Goal: Obtain resource: Obtain resource

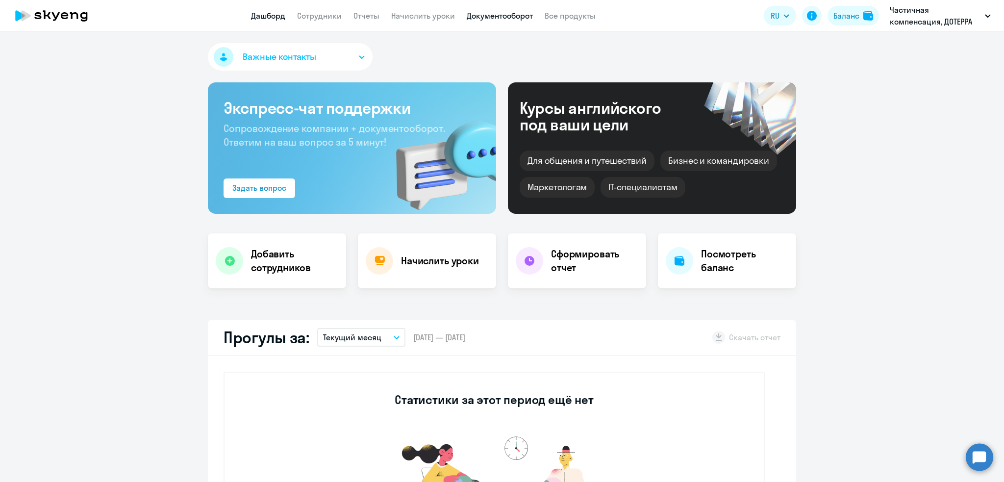
click at [490, 14] on link "Документооборот" at bounding box center [500, 16] width 66 height 10
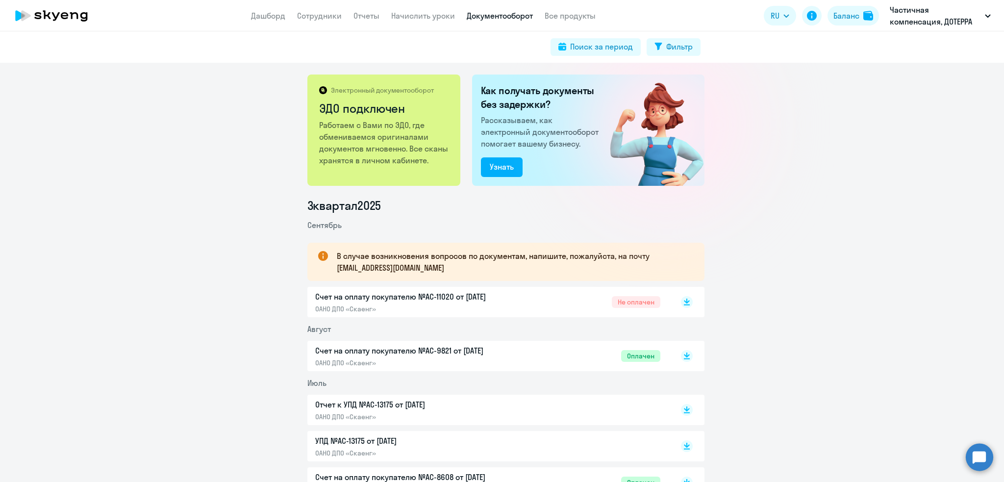
click at [433, 294] on p "Счет на оплату покупателю №AC-11020 от [DATE]" at bounding box center [418, 297] width 206 height 12
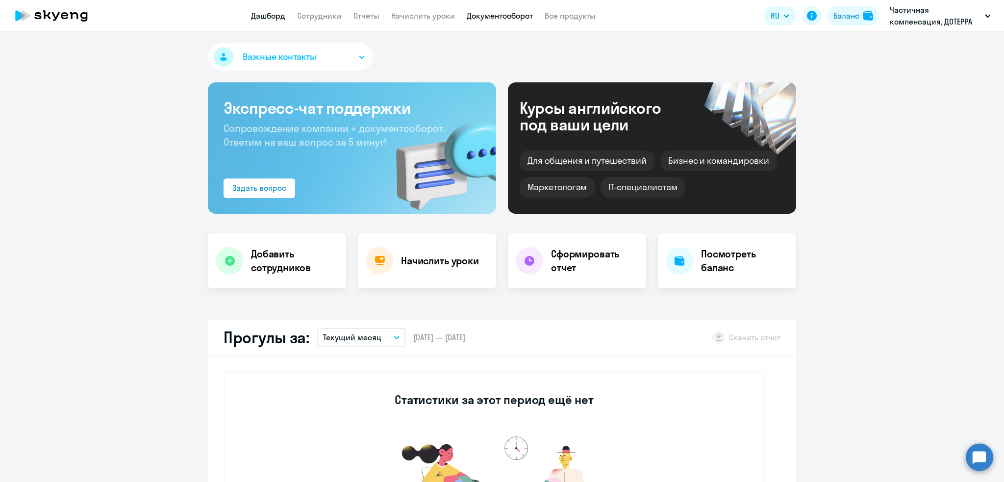
click at [481, 17] on link "Документооборот" at bounding box center [500, 16] width 66 height 10
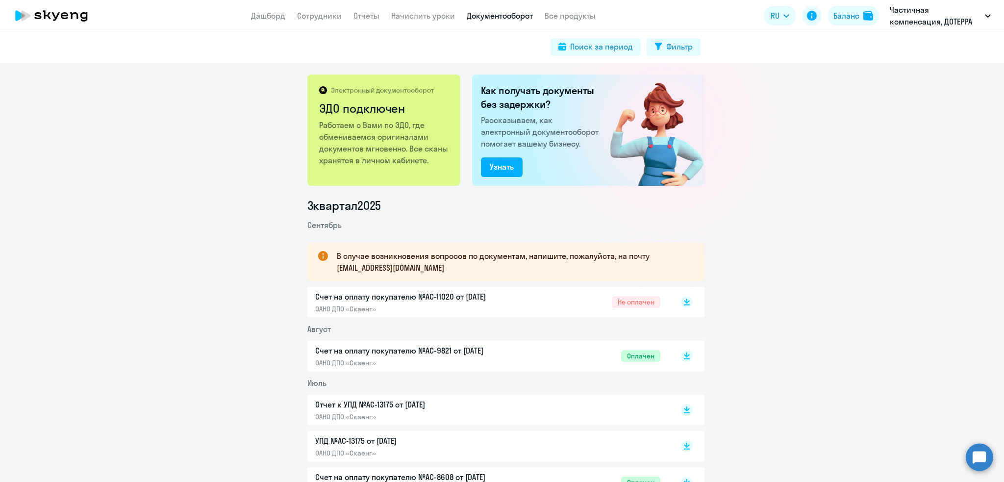
click at [428, 296] on p "Счет на оплату покупателю №AC-11020 от [DATE]" at bounding box center [418, 297] width 206 height 12
